Goal: Task Accomplishment & Management: Manage account settings

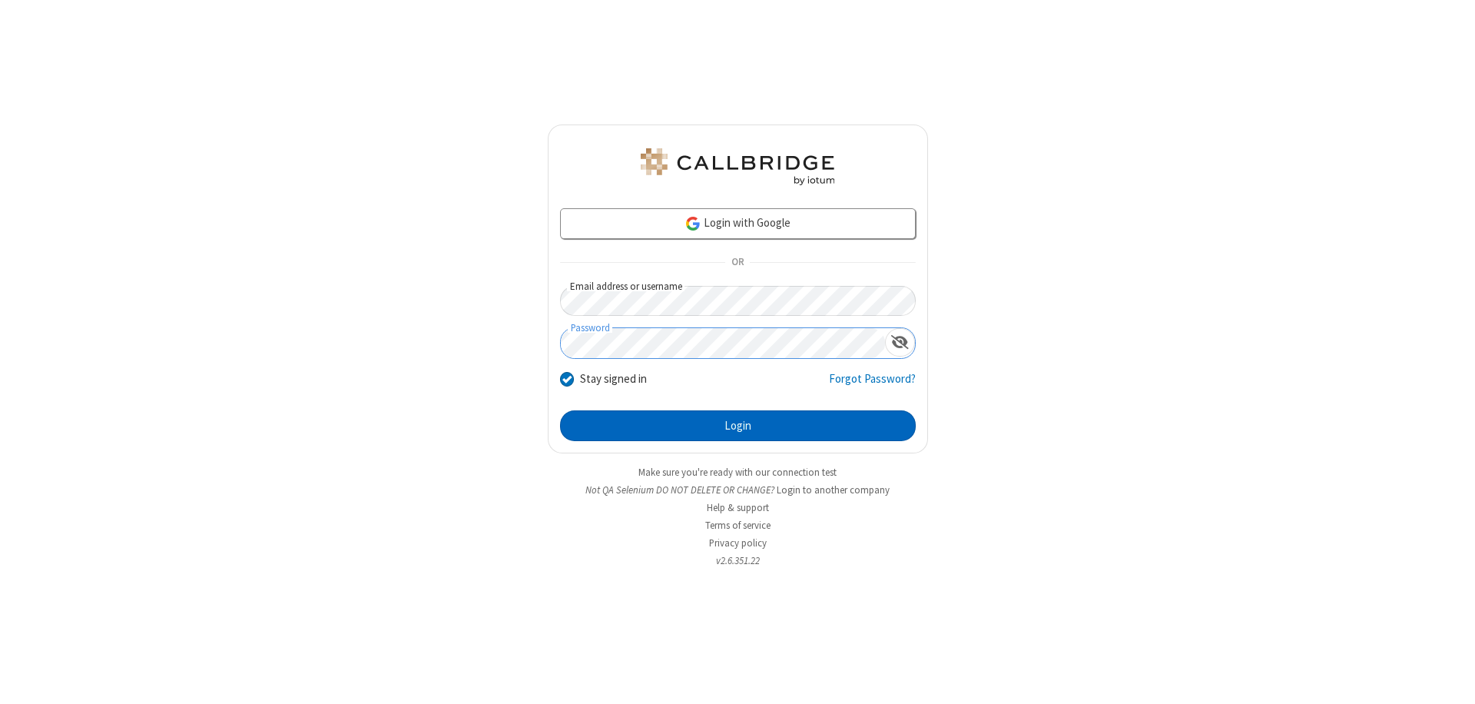
click at [737, 426] on button "Login" at bounding box center [738, 425] width 356 height 31
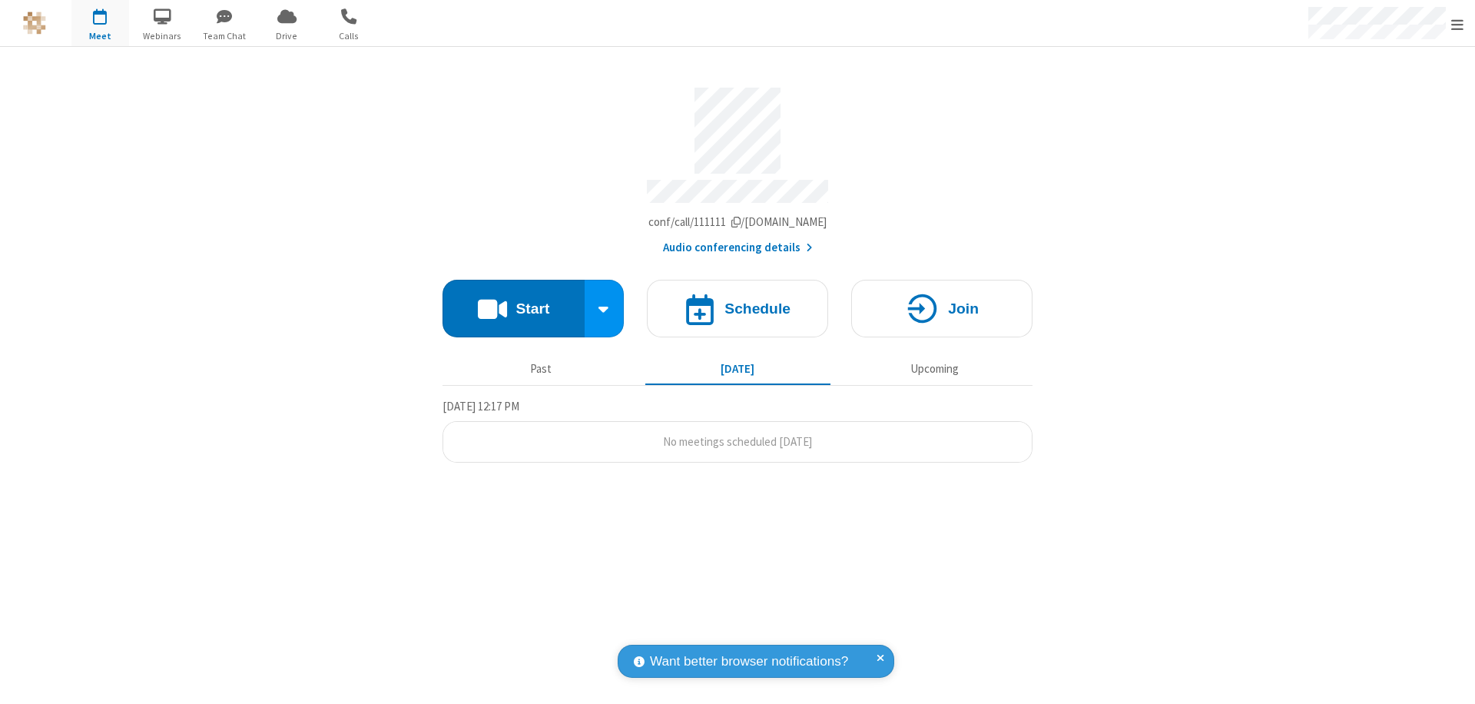
click at [1457, 24] on span "Open menu" at bounding box center [1457, 24] width 12 height 15
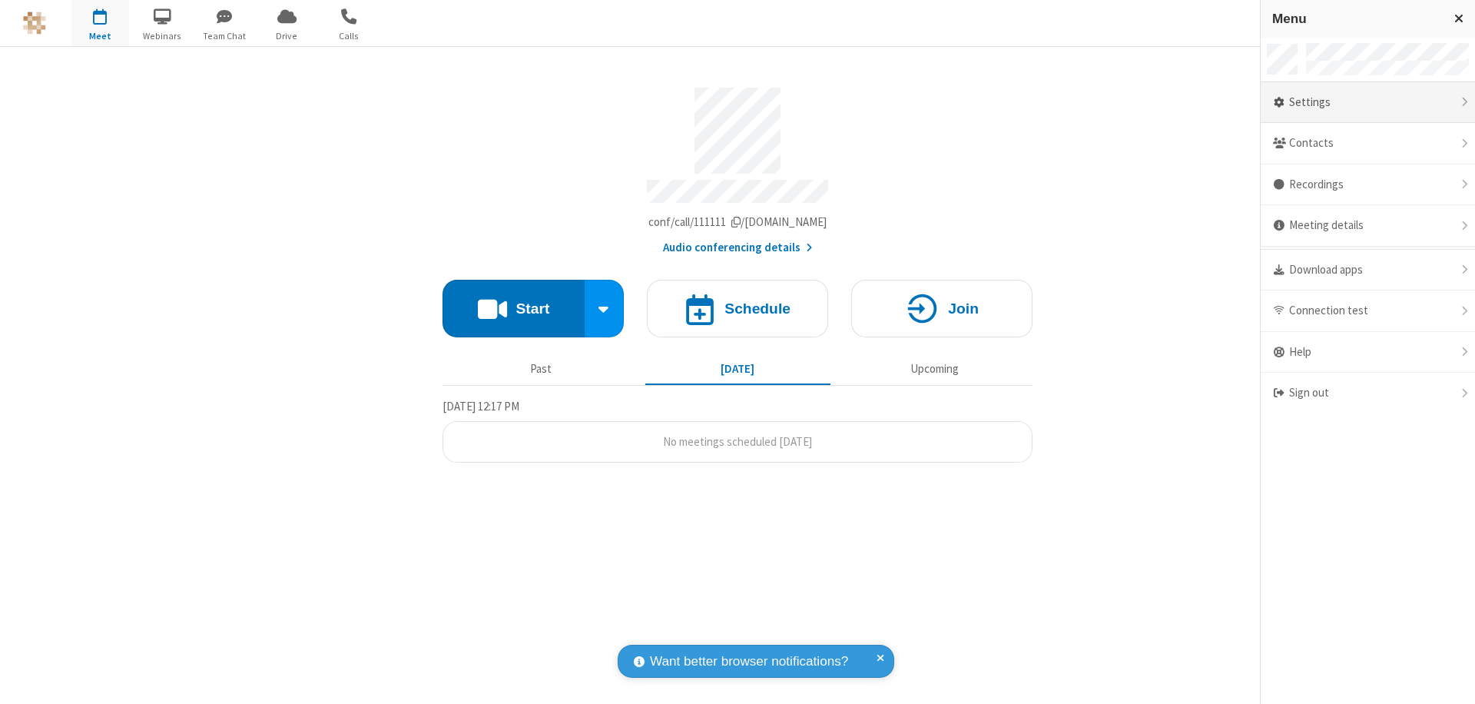
click at [1367, 102] on div "Settings" at bounding box center [1367, 102] width 214 height 41
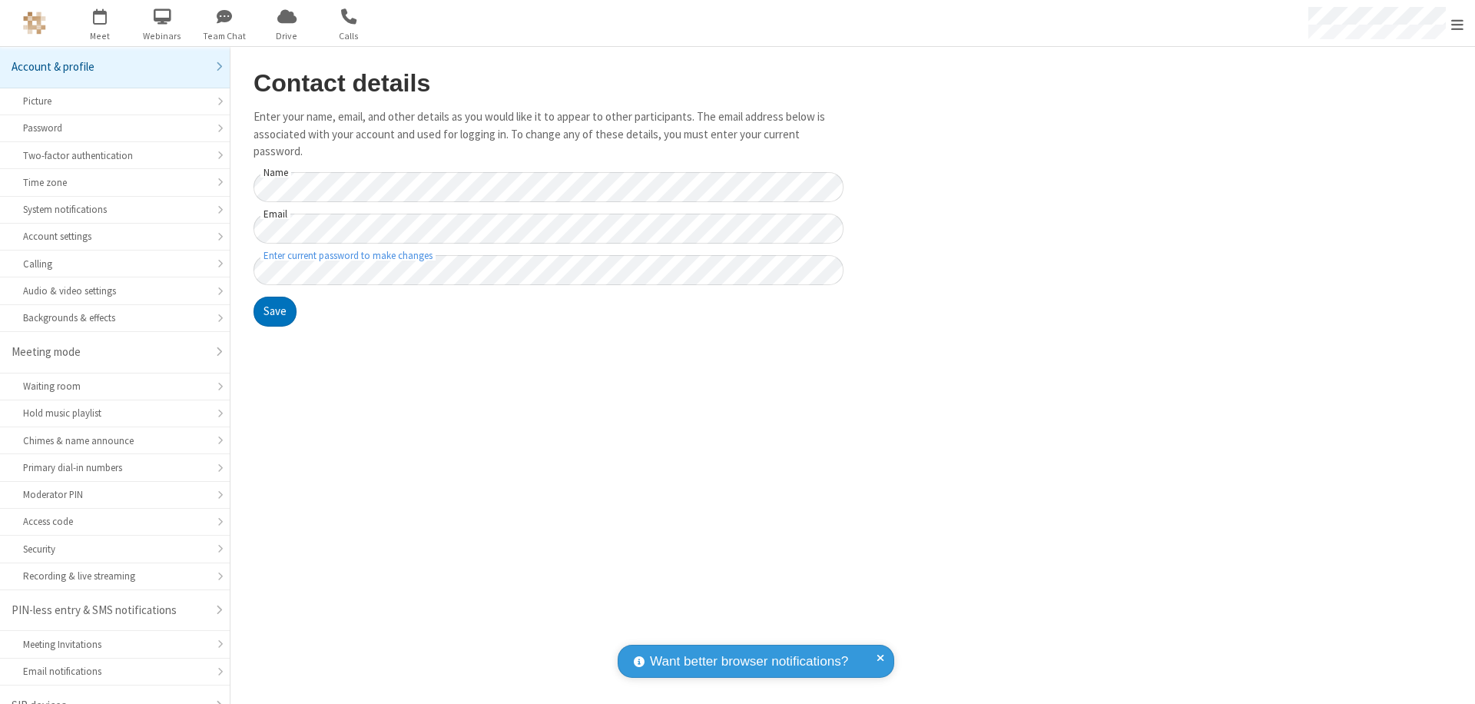
scroll to position [22, 0]
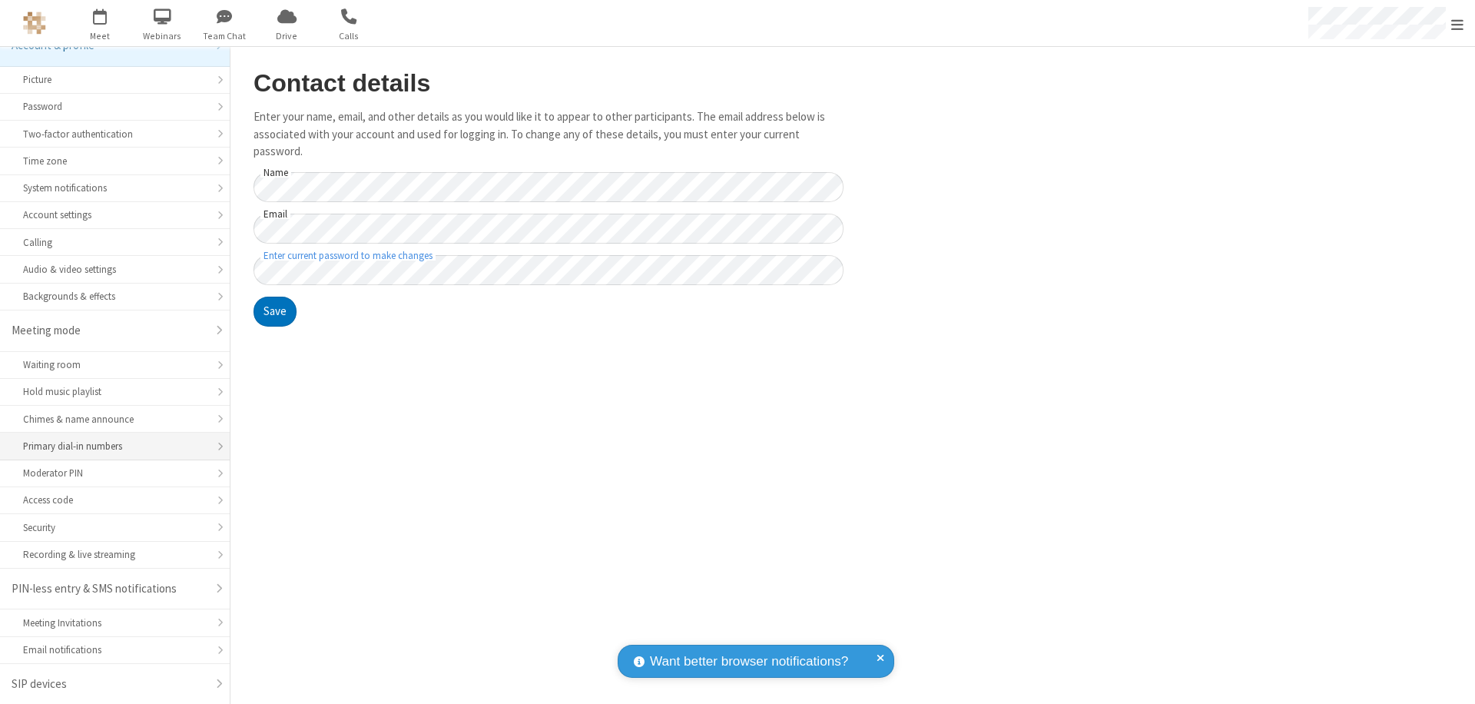
click at [109, 446] on div "Primary dial-in numbers" at bounding box center [115, 446] width 184 height 15
